Goal: Check status: Check status

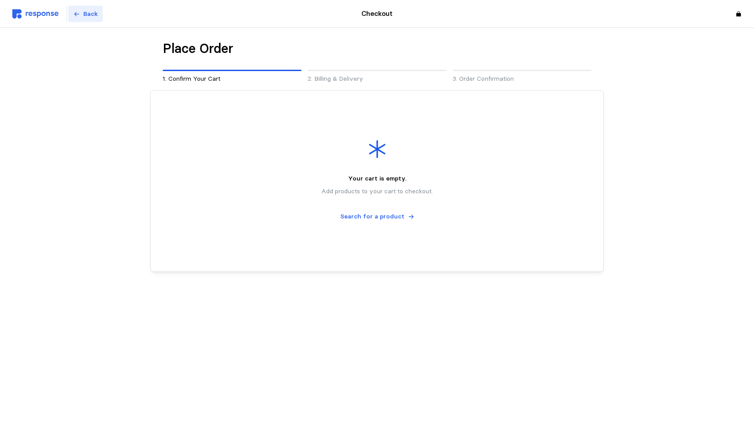
click at [80, 12] on button "Back" at bounding box center [85, 14] width 34 height 17
click at [84, 14] on p "Back" at bounding box center [90, 14] width 15 height 10
click at [31, 13] on img at bounding box center [35, 13] width 46 height 9
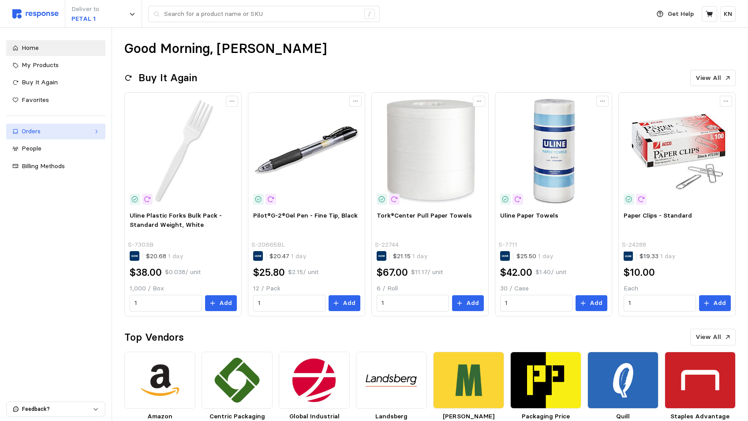
click at [62, 133] on div "Orders" at bounding box center [56, 132] width 68 height 10
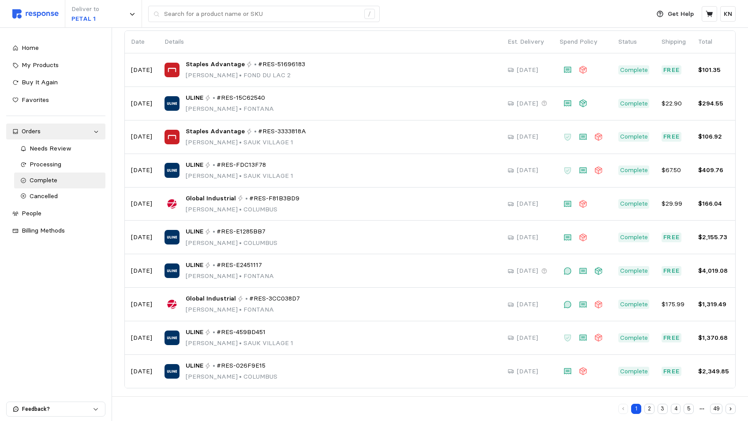
scroll to position [73, 0]
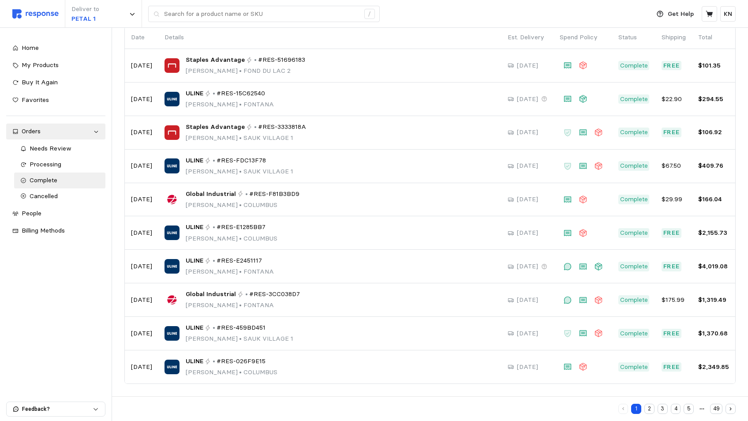
click at [650, 409] on button "2" at bounding box center [649, 408] width 10 height 10
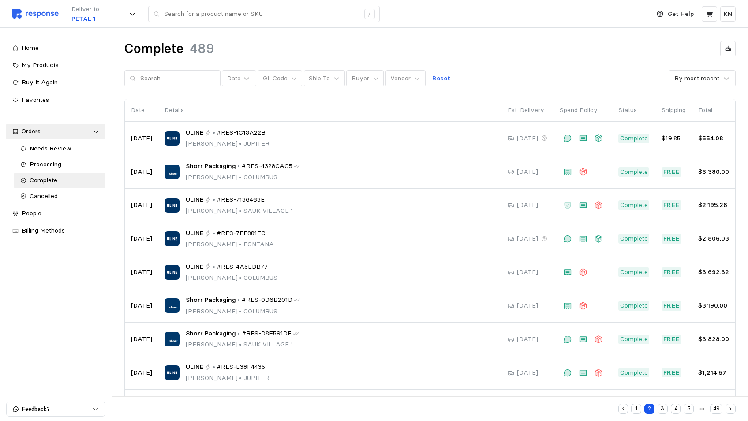
click at [661, 409] on button "3" at bounding box center [662, 408] width 10 height 10
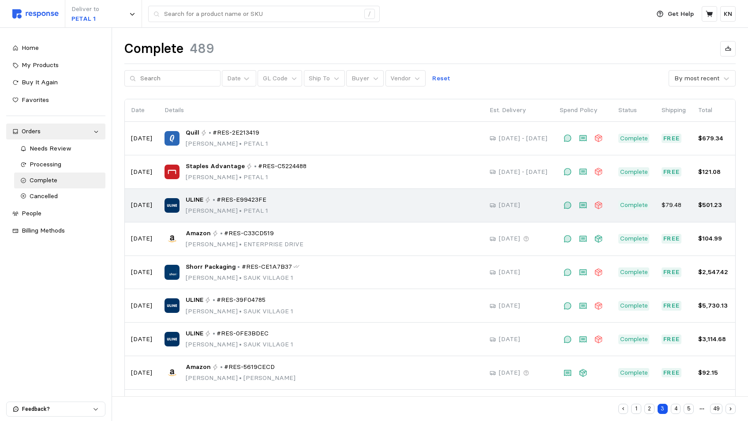
click at [203, 208] on p "[PERSON_NAME] • PETAL 1" at bounding box center [227, 211] width 82 height 10
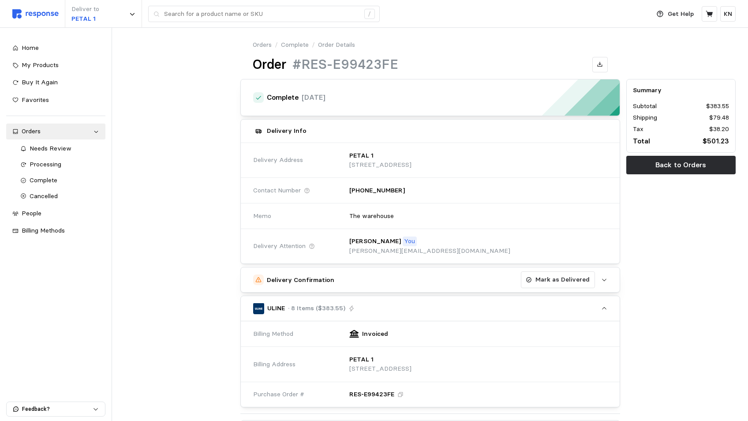
click at [310, 280] on h5 "Delivery Confirmation" at bounding box center [300, 279] width 67 height 9
